Goal: Use online tool/utility: Utilize a website feature to perform a specific function

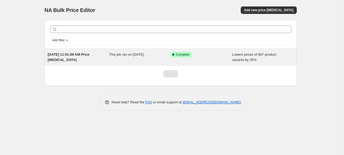
click at [194, 60] on div "Success Complete Complete" at bounding box center [202, 57] width 62 height 11
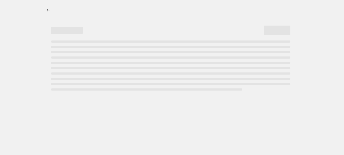
select select "percentage"
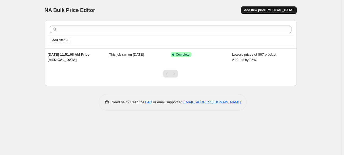
click at [267, 10] on span "Add new price [MEDICAL_DATA]" at bounding box center [268, 10] width 49 height 4
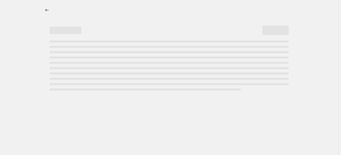
select select "percentage"
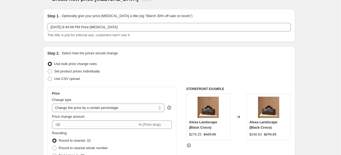
scroll to position [59, 0]
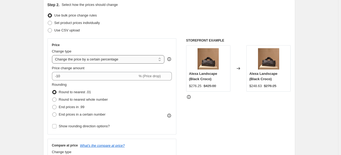
click at [78, 59] on select "Change the price to a certain amount Change the price by a certain amount Chang…" at bounding box center [108, 59] width 113 height 8
click at [49, 66] on div "Price Change type Change the price to a certain amount Change the price by a ce…" at bounding box center [112, 86] width 129 height 96
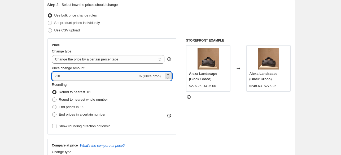
click at [70, 72] on input "-10" at bounding box center [95, 76] width 86 height 8
type input "-1"
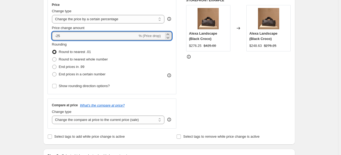
scroll to position [170, 0]
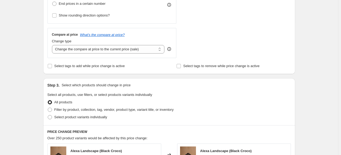
type input "-25"
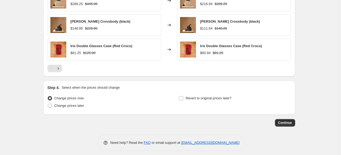
scroll to position [376, 0]
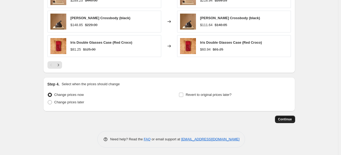
click at [286, 116] on button "Continue" at bounding box center [285, 118] width 20 height 7
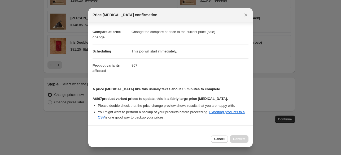
scroll to position [65, 0]
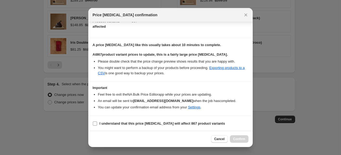
click at [137, 126] on label "I understand that this price [MEDICAL_DATA] will affect 867 product variants" at bounding box center [159, 122] width 132 height 7
click at [97, 125] on input "I understand that this price [MEDICAL_DATA] will affect 867 product variants" at bounding box center [95, 123] width 4 height 4
checkbox input "true"
click at [240, 137] on span "Confirm" at bounding box center [239, 138] width 12 height 4
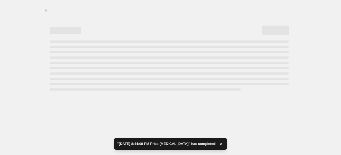
select select "percentage"
